Goal: Information Seeking & Learning: Find specific fact

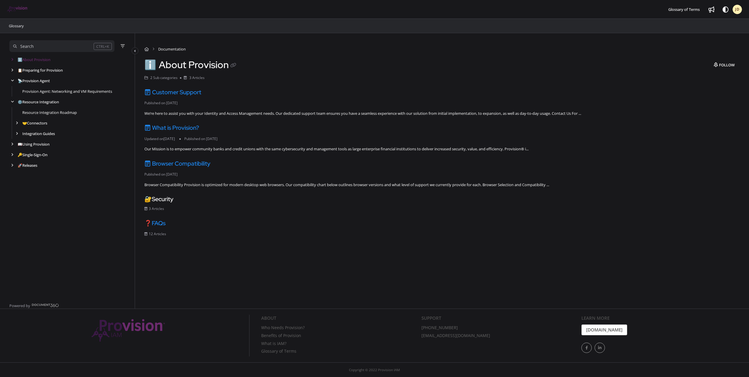
click at [69, 46] on div "Search" at bounding box center [53, 46] width 80 height 6
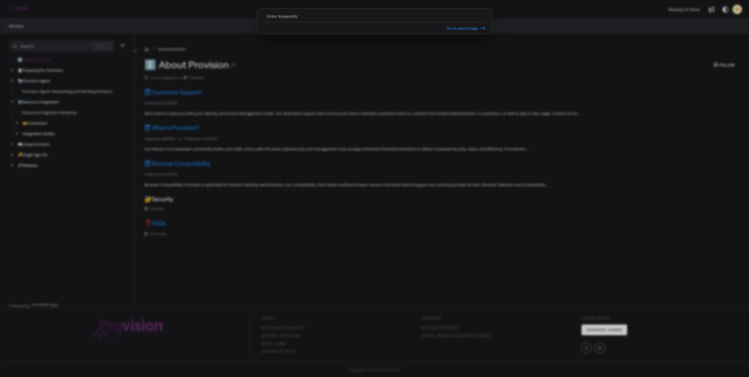
click at [350, 16] on input "Enter Keywords" at bounding box center [375, 16] width 222 height 11
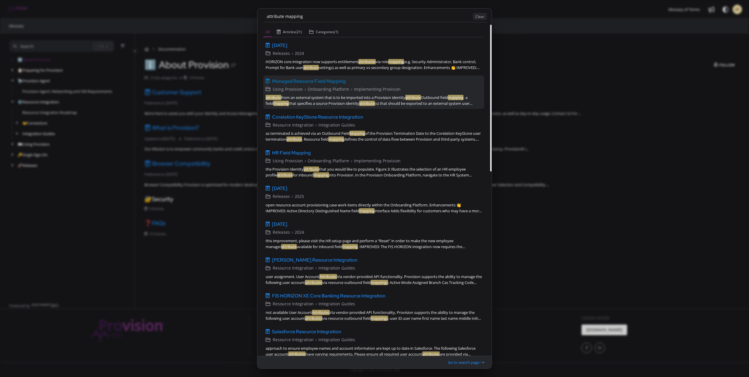
type input "attribute mapping"
click at [334, 81] on span "Managed Resource Field Mapping" at bounding box center [309, 80] width 74 height 7
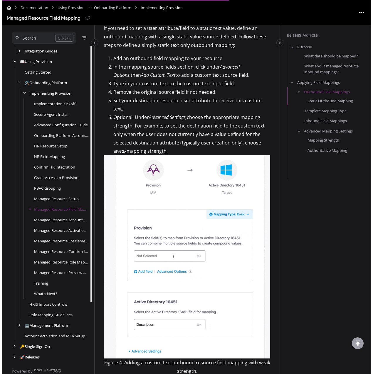
scroll to position [1377, 0]
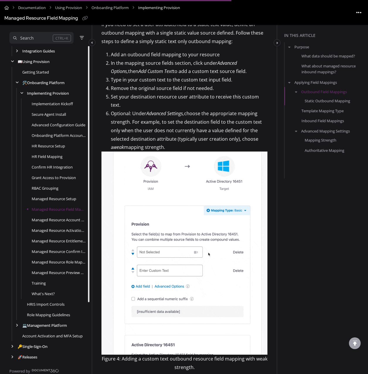
click at [264, 229] on img at bounding box center [185, 253] width 166 height 203
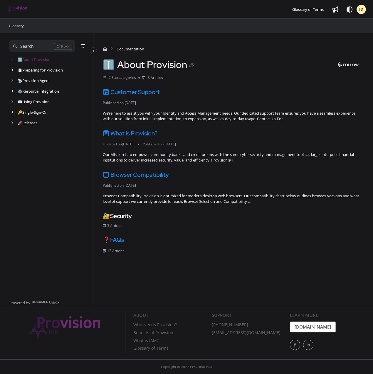
click at [42, 44] on div "Search" at bounding box center [33, 46] width 41 height 6
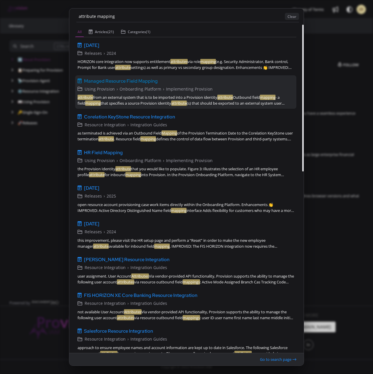
click at [135, 83] on span "Managed Resource Field Mapping" at bounding box center [121, 80] width 74 height 7
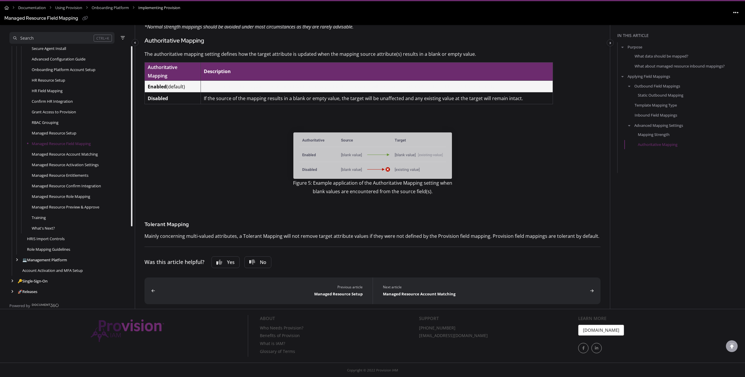
scroll to position [98, 0]
